Goal: Task Accomplishment & Management: Manage account settings

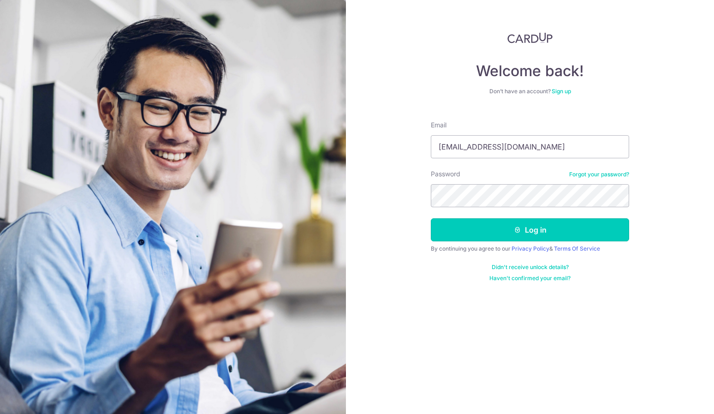
click at [533, 226] on button "Log in" at bounding box center [530, 229] width 198 height 23
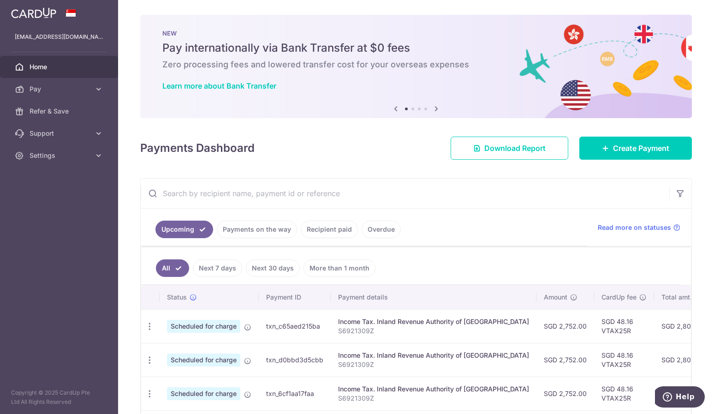
click at [49, 20] on link at bounding box center [33, 12] width 53 height 17
